Goal: Transaction & Acquisition: Purchase product/service

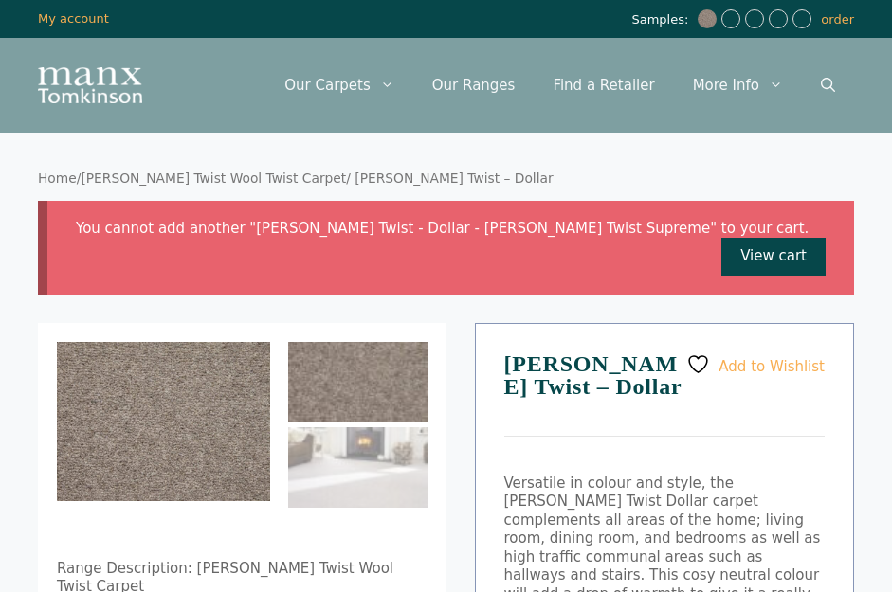
select select "**********"
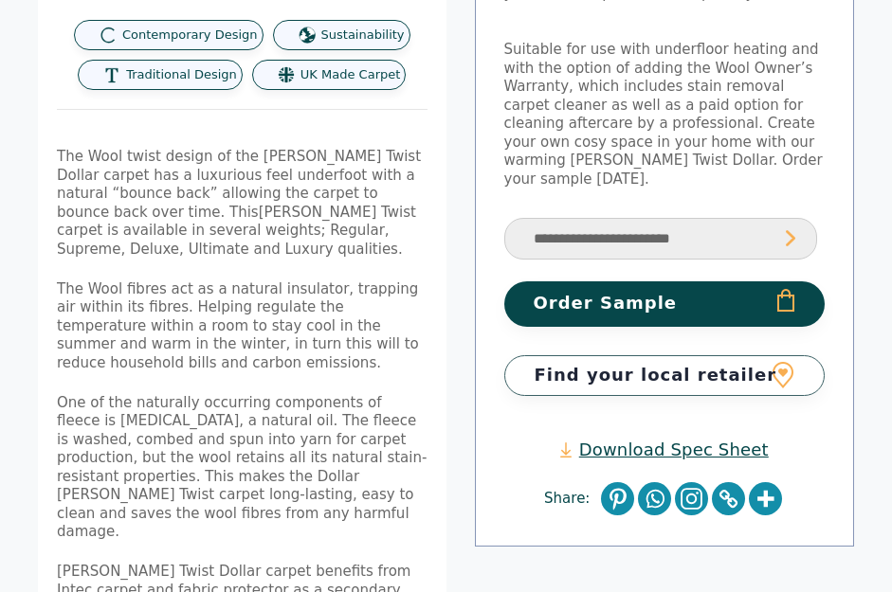
scroll to position [636, 0]
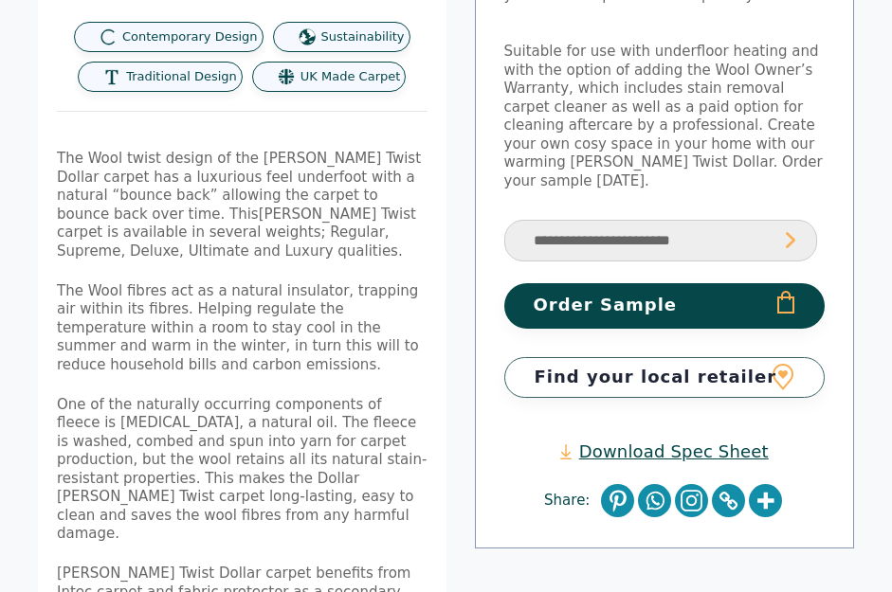
click at [667, 357] on link "Find your local retailer" at bounding box center [664, 377] width 321 height 41
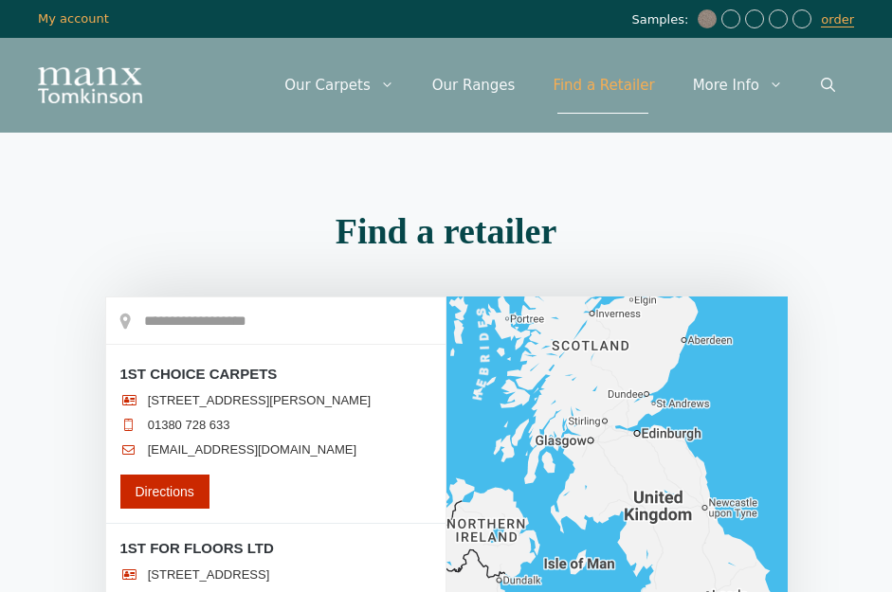
click at [638, 297] on div at bounding box center [616, 572] width 341 height 550
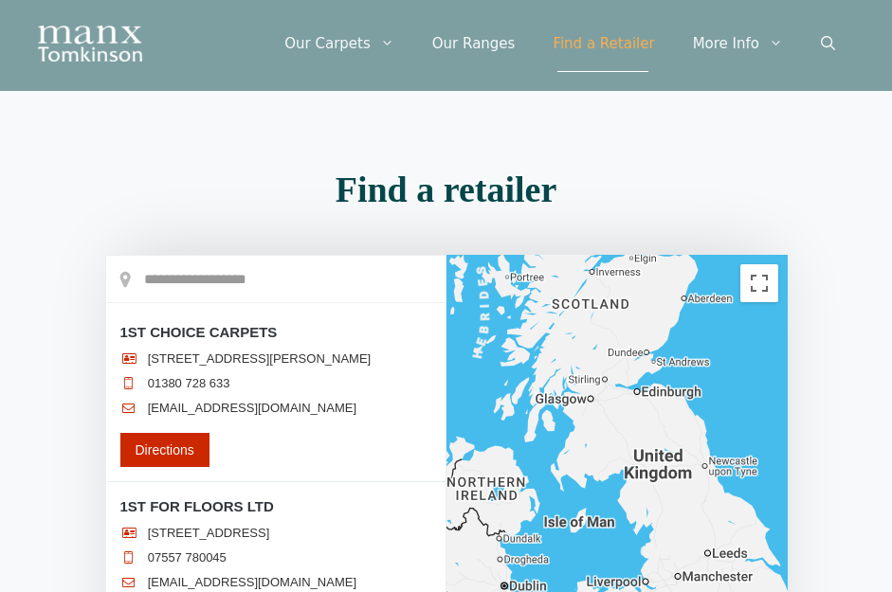
click at [146, 35] on div "Menu Menu Our Carpets View All Colours Black Carpet Blue Carpet Bold Colour Bro…" at bounding box center [446, 43] width 892 height 95
click at [153, 278] on input "text" at bounding box center [275, 279] width 339 height 47
click at [146, 272] on input "text" at bounding box center [275, 279] width 339 height 47
click at [153, 274] on input "text" at bounding box center [275, 279] width 339 height 47
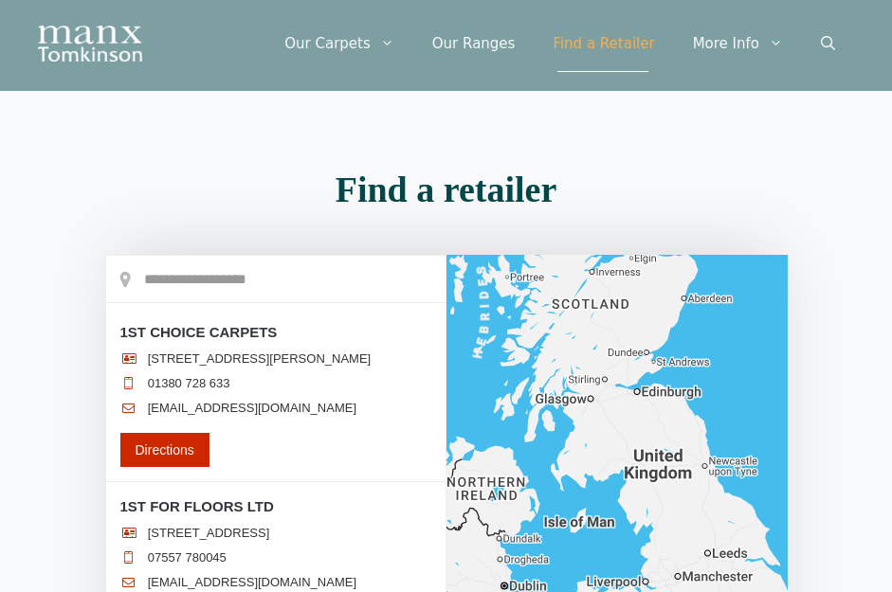
click at [168, 271] on input "text" at bounding box center [275, 279] width 339 height 47
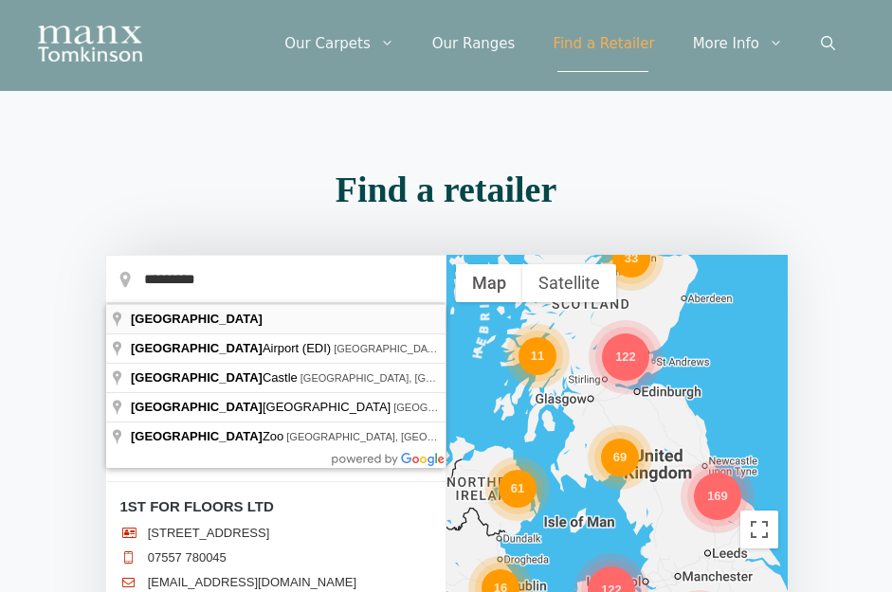
type input "*********"
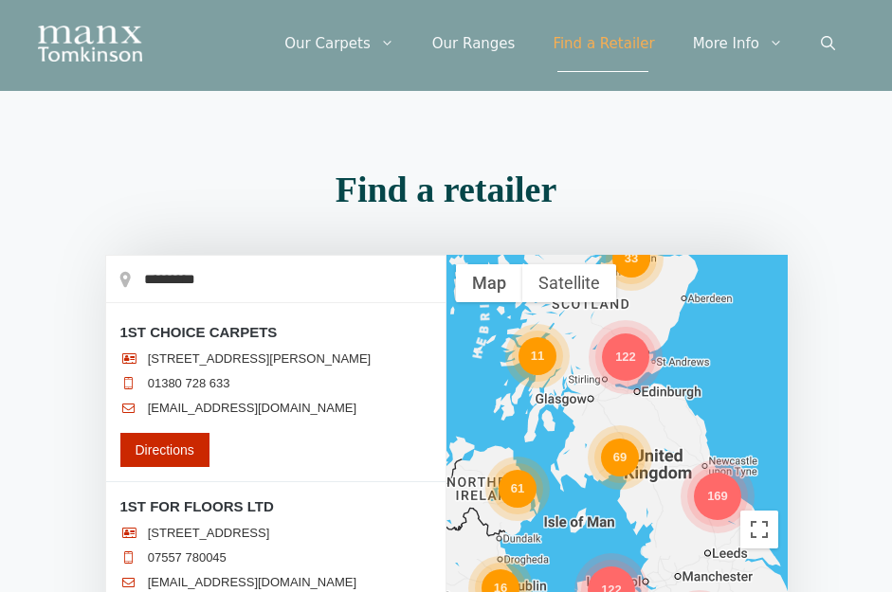
drag, startPoint x: 171, startPoint y: 310, endPoint x: 626, endPoint y: 357, distance: 458.3
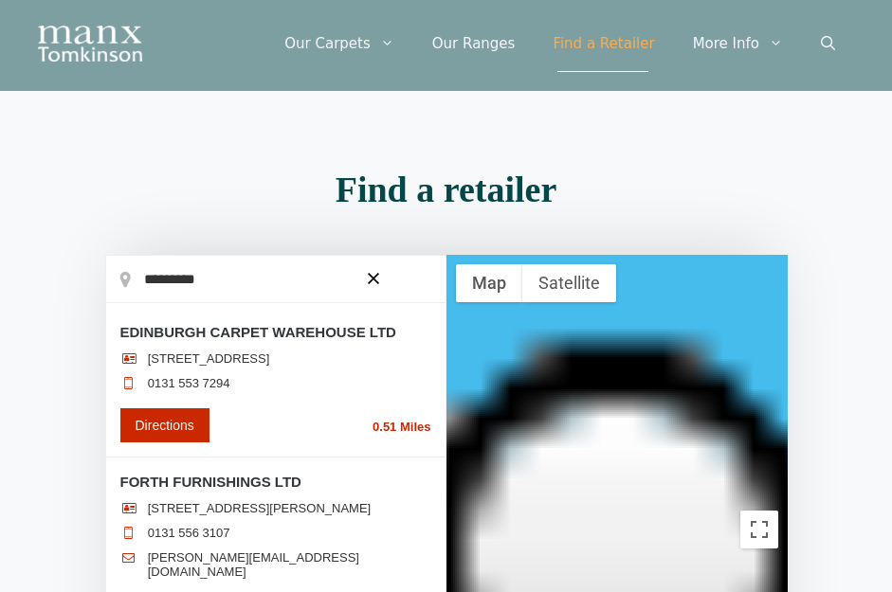
scroll to position [864, 0]
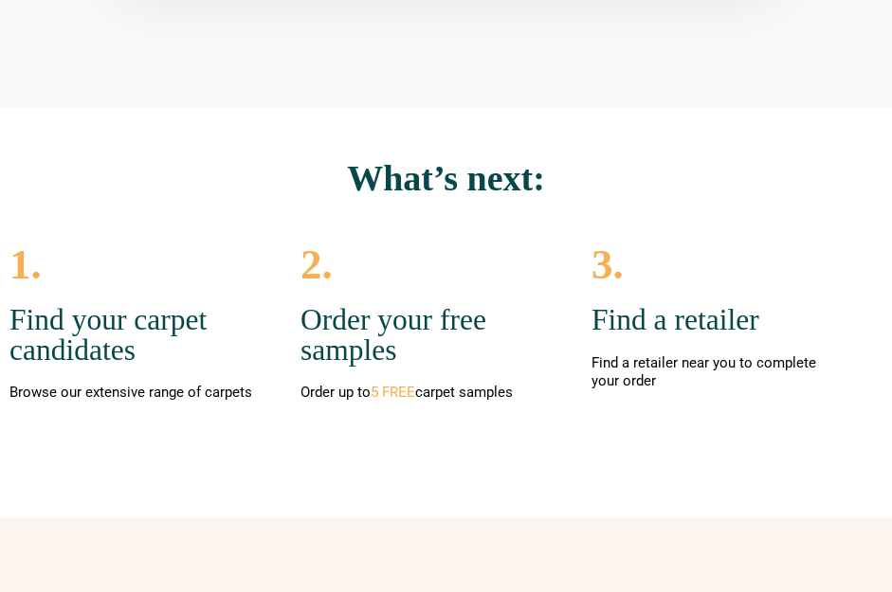
click at [626, 357] on span "Find a retailer near you to complete your order" at bounding box center [703, 372] width 225 height 36
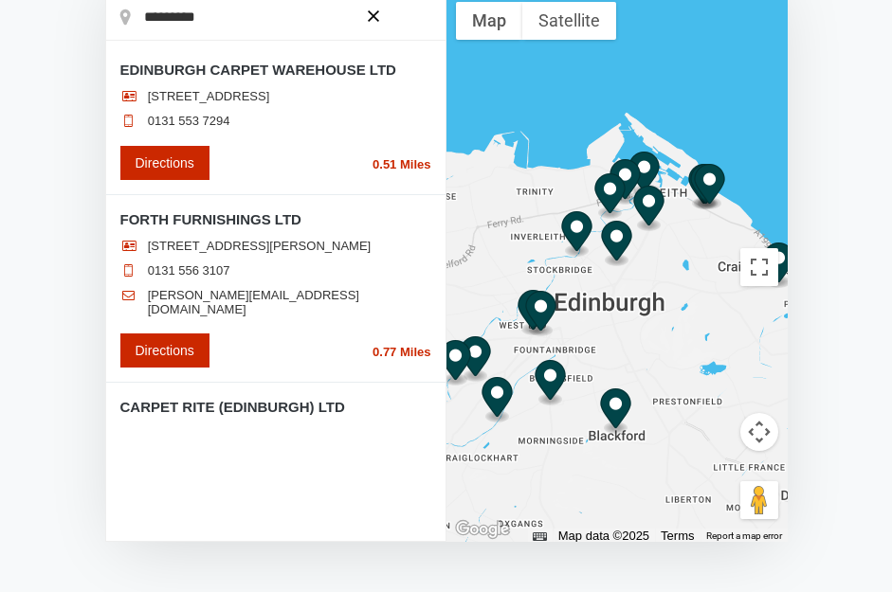
drag, startPoint x: 624, startPoint y: 303, endPoint x: 648, endPoint y: 186, distance: 120.1
click at [624, 303] on div at bounding box center [616, 267] width 341 height 550
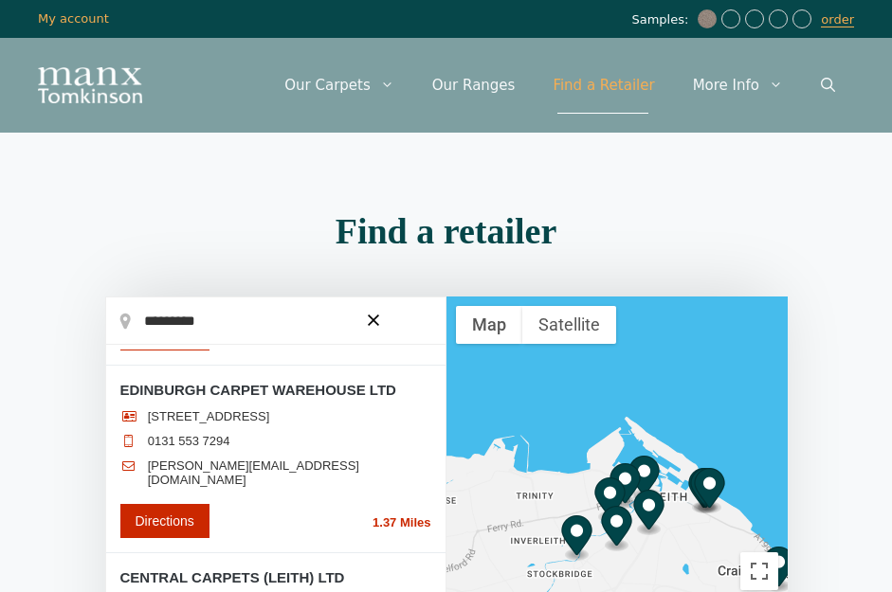
scroll to position [1079, 0]
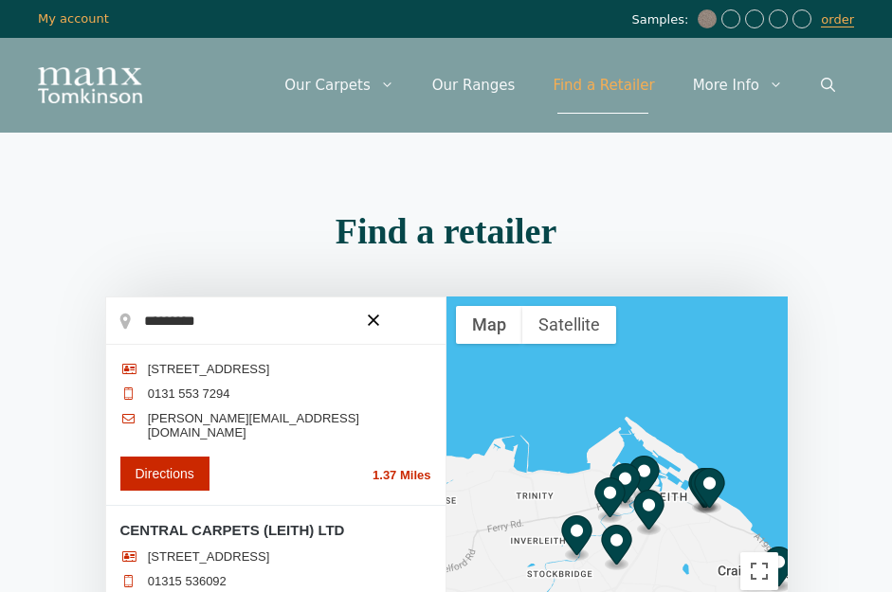
click at [710, 17] on img at bounding box center [706, 18] width 19 height 19
click at [839, 23] on link "order" at bounding box center [837, 19] width 33 height 15
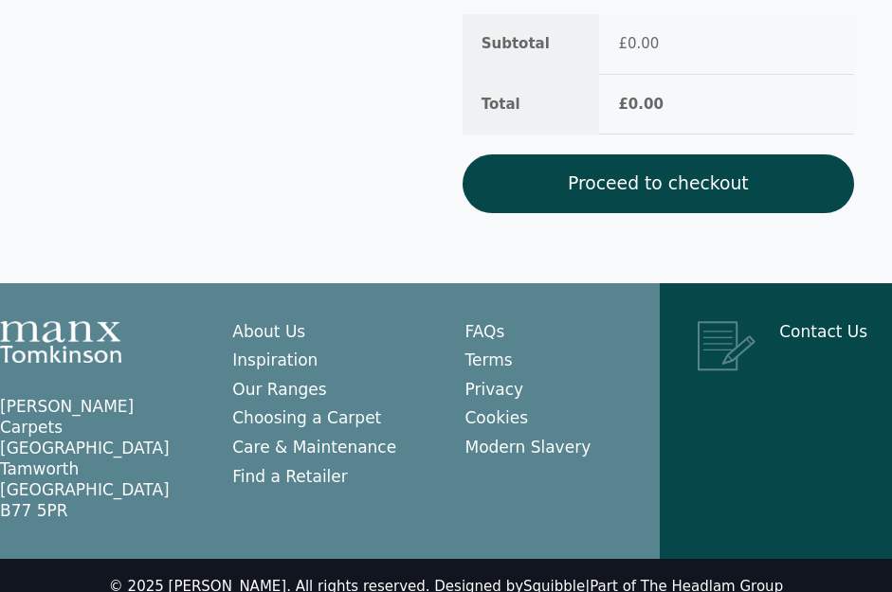
scroll to position [533, 0]
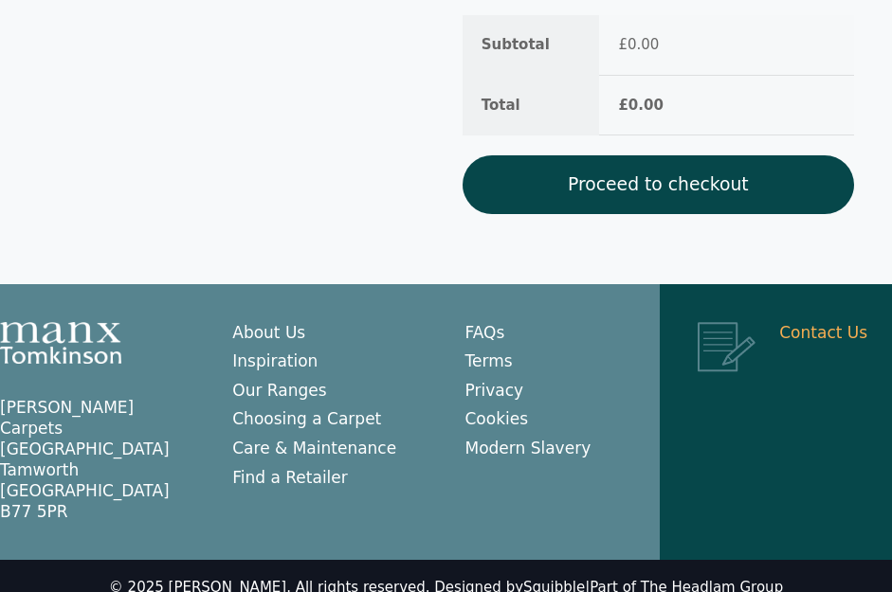
click at [816, 330] on link "Contact Us" at bounding box center [823, 332] width 88 height 19
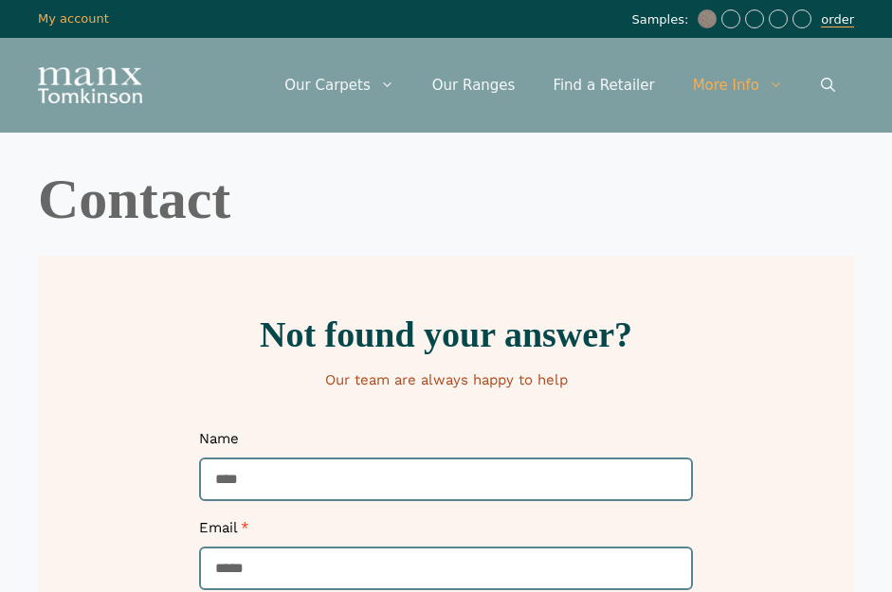
click at [834, 25] on link "order" at bounding box center [837, 19] width 33 height 15
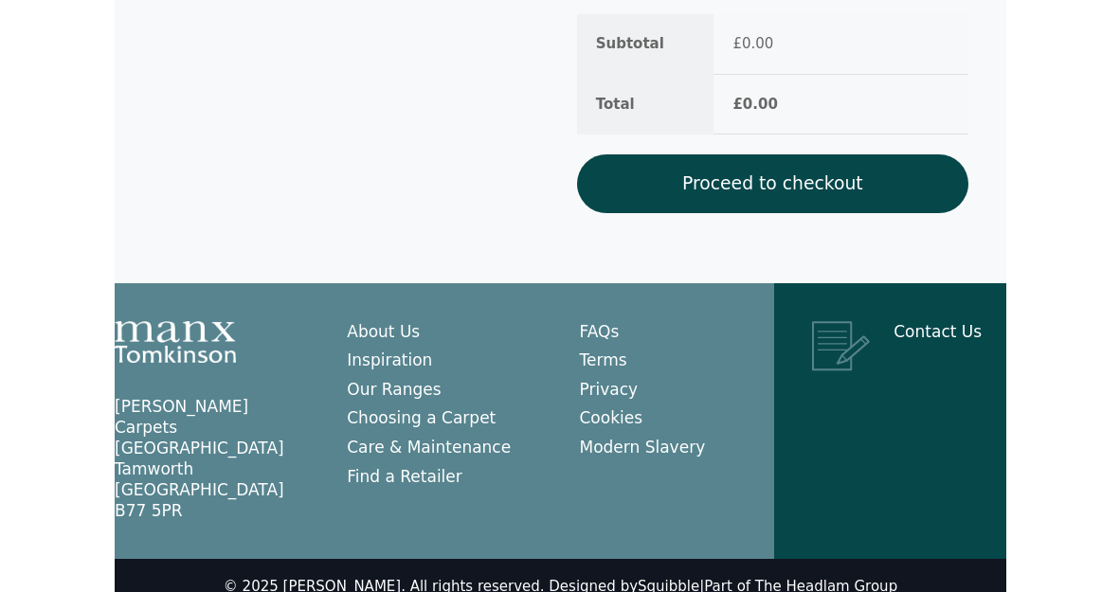
scroll to position [533, 0]
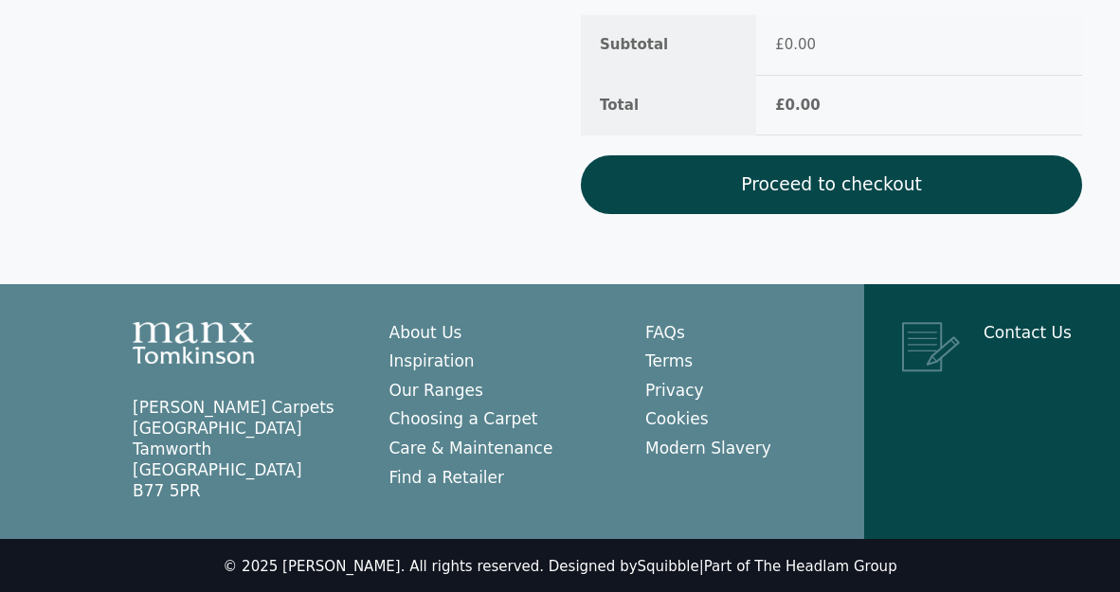
drag, startPoint x: 128, startPoint y: 393, endPoint x: 201, endPoint y: 486, distance: 118.1
click at [201, 486] on div "Manx Tomkinson Carpets Relay Park Tamworth Staffordshire B77 5PR" at bounding box center [223, 412] width 257 height 256
copy p "Manx Tomkinson Carpets Relay Park Tamworth Staffordshire B77 5PR"
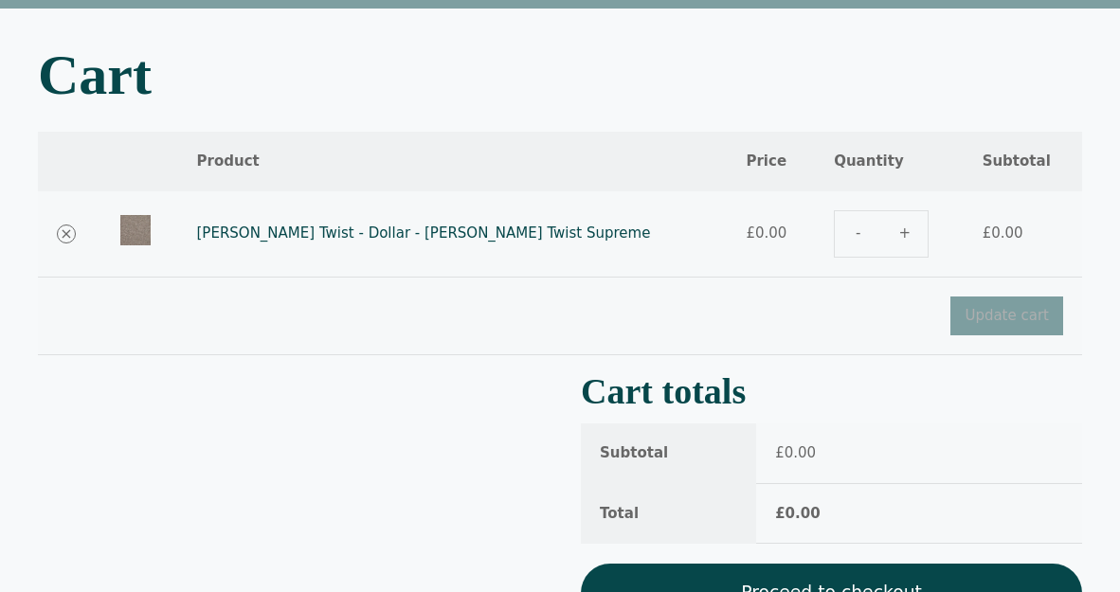
scroll to position [122, 0]
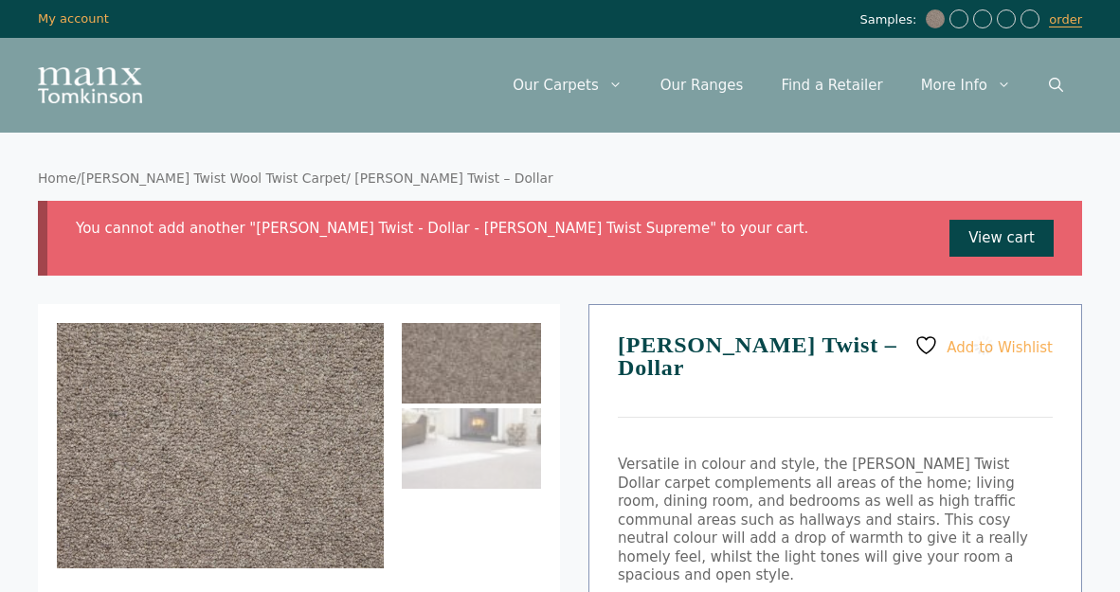
select select "**********"
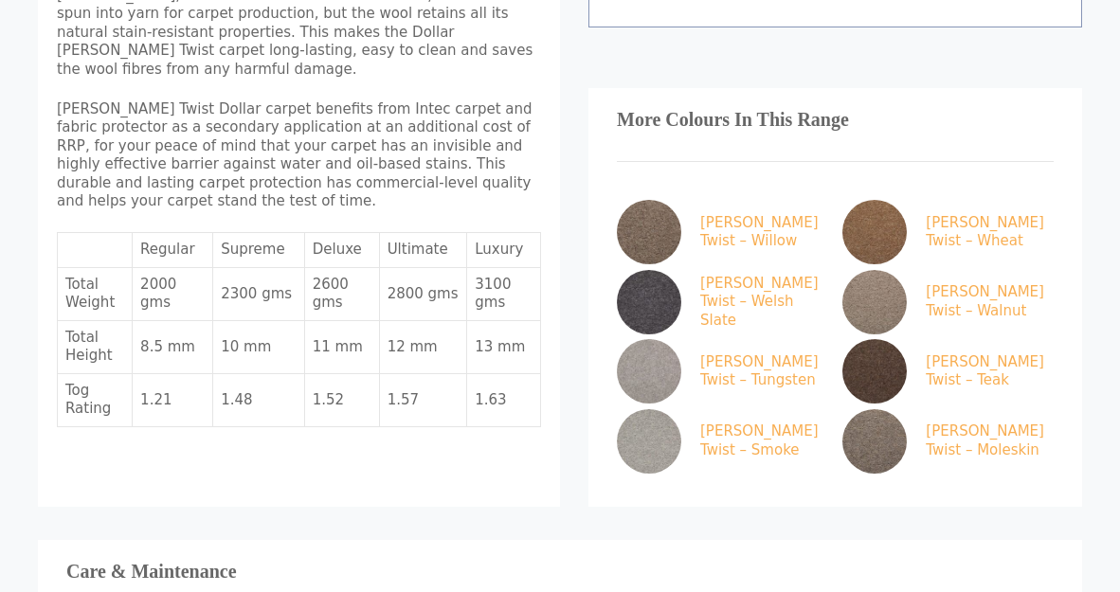
scroll to position [1038, 0]
